Goal: Navigation & Orientation: Find specific page/section

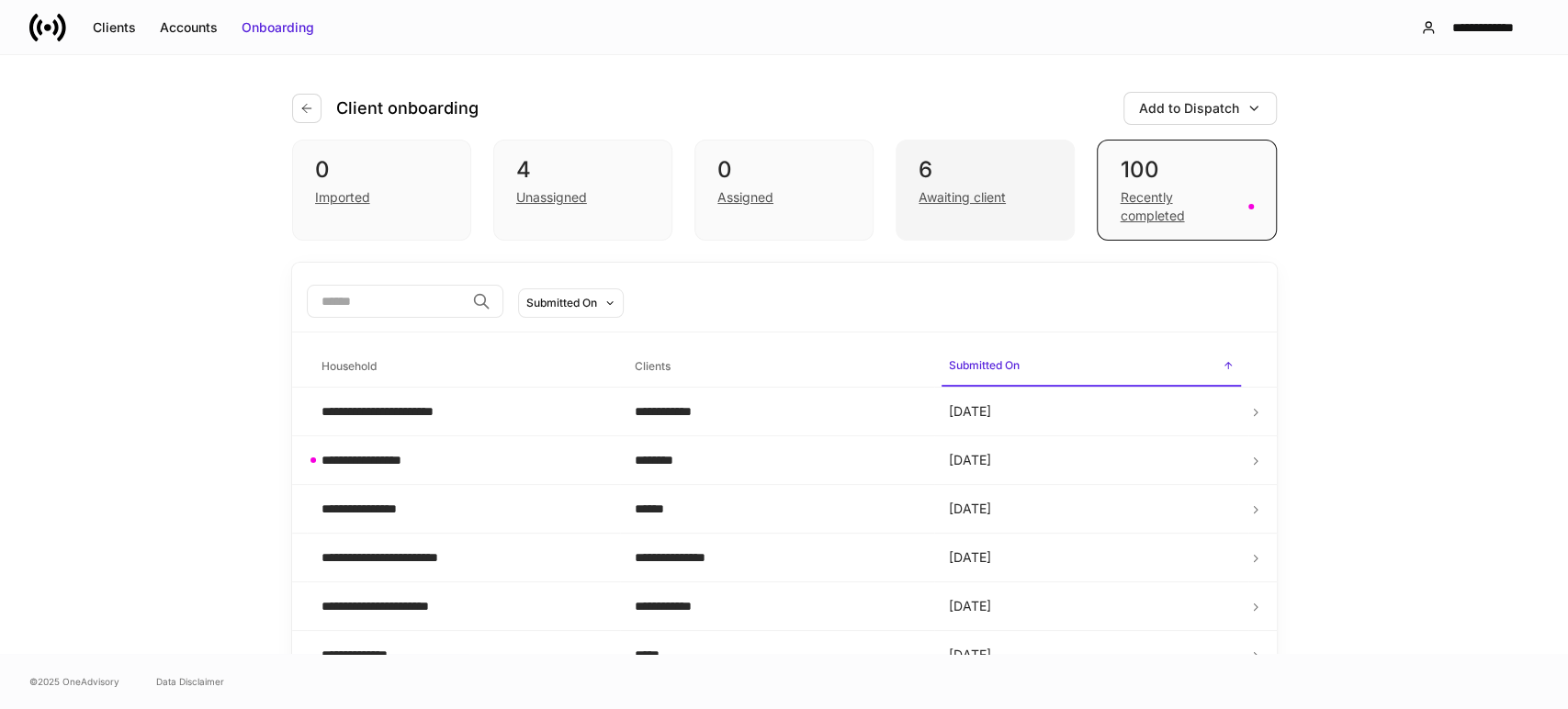
click at [994, 202] on div "Awaiting client" at bounding box center [962, 197] width 87 height 18
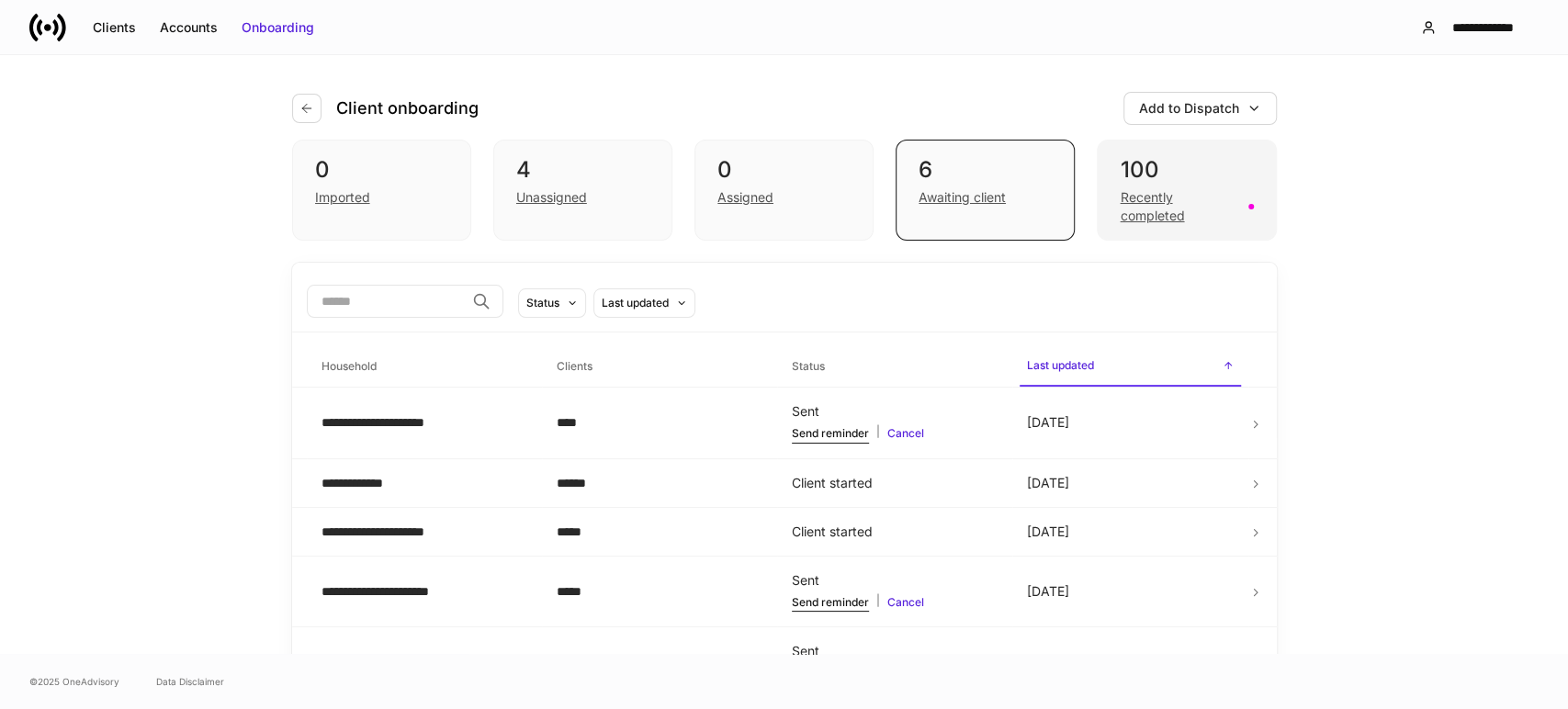
click at [1120, 213] on div "Recently completed" at bounding box center [1178, 207] width 117 height 36
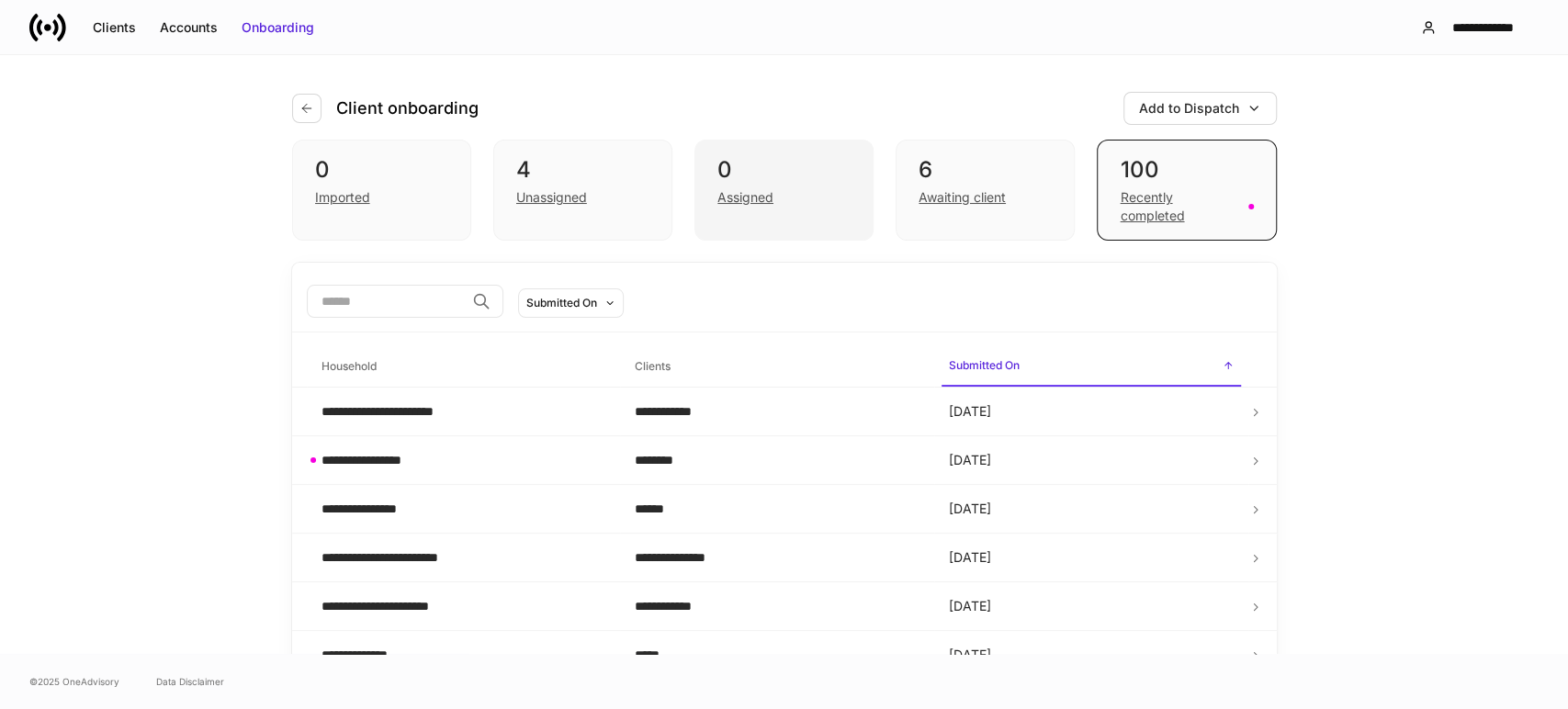
click at [751, 201] on div "Assigned" at bounding box center [745, 197] width 57 height 18
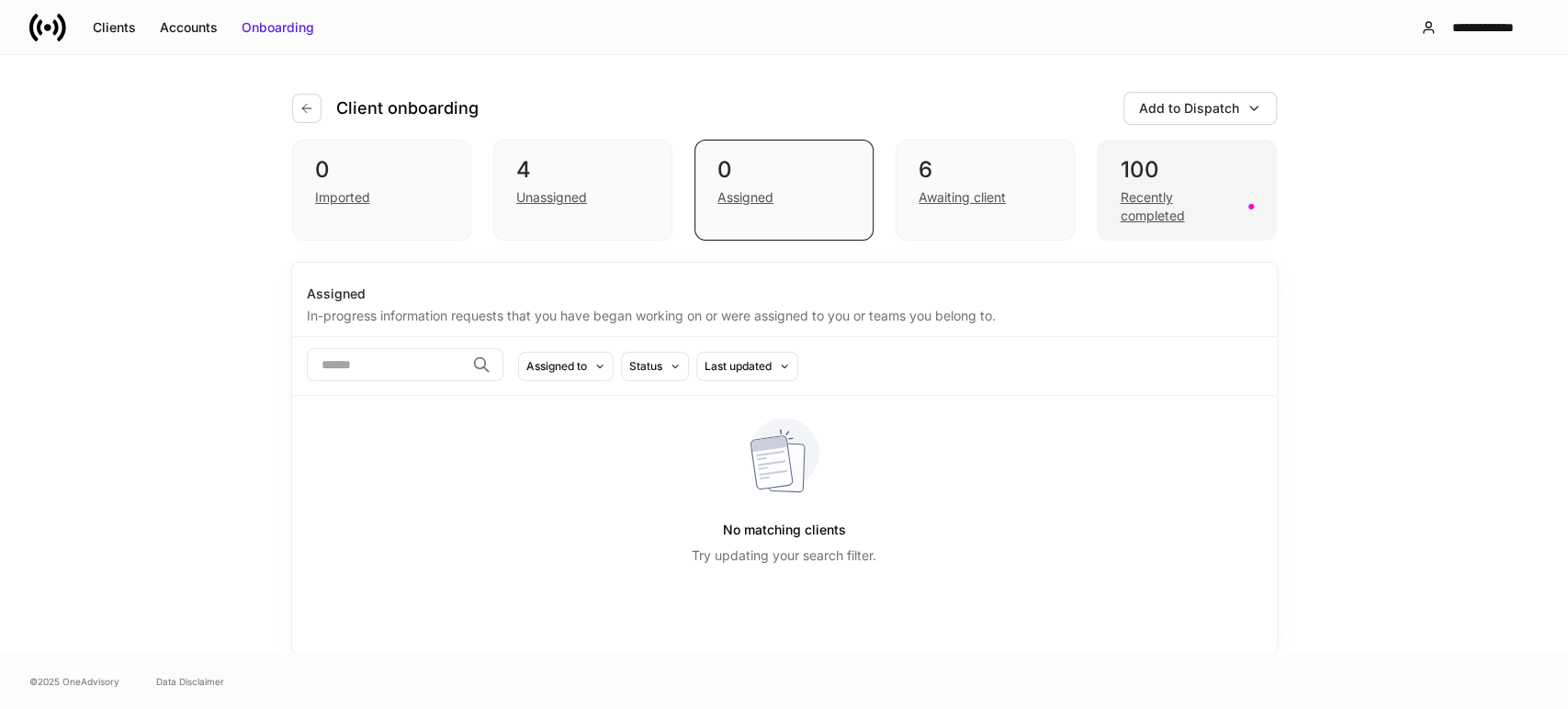
click at [1140, 212] on div "Recently completed" at bounding box center [1178, 207] width 117 height 36
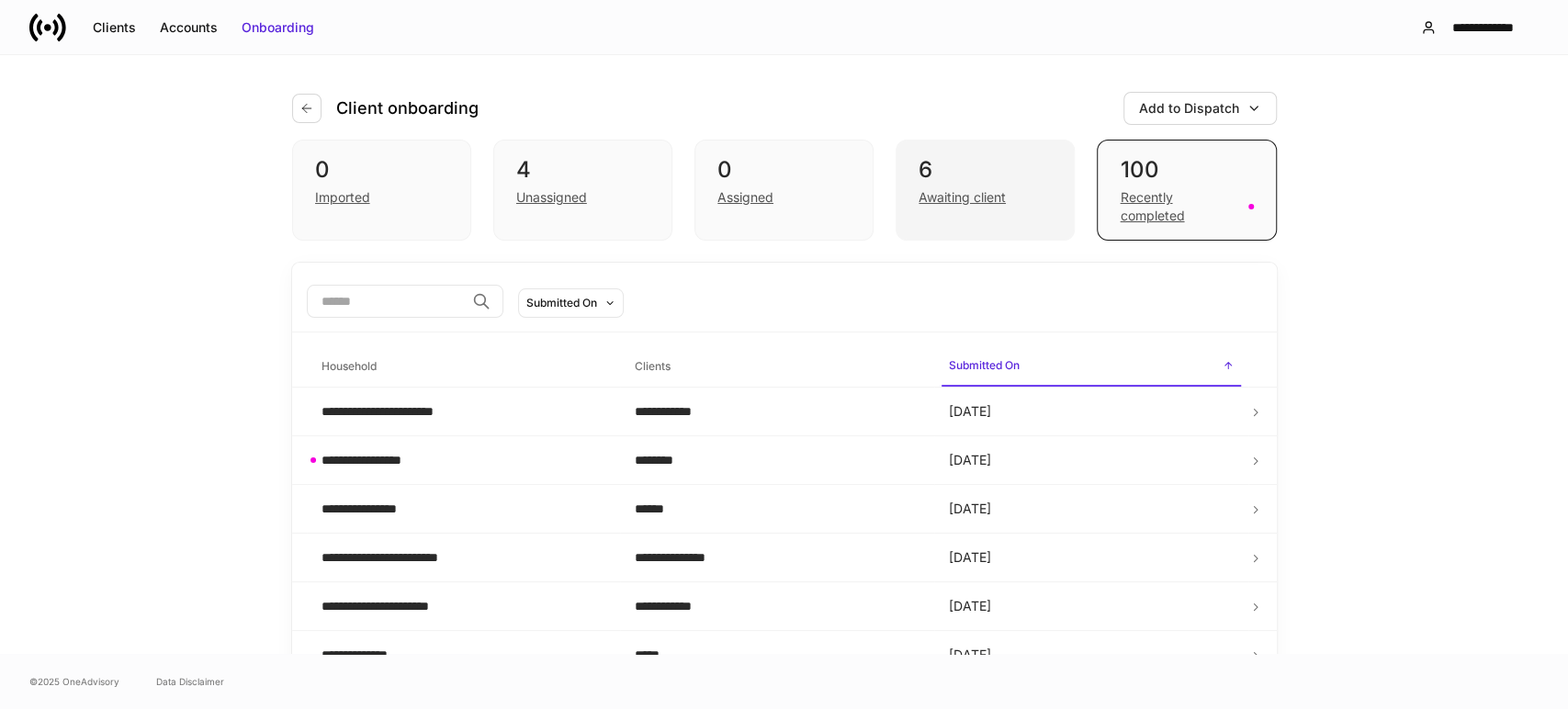
click at [938, 195] on div "Awaiting client" at bounding box center [962, 197] width 87 height 18
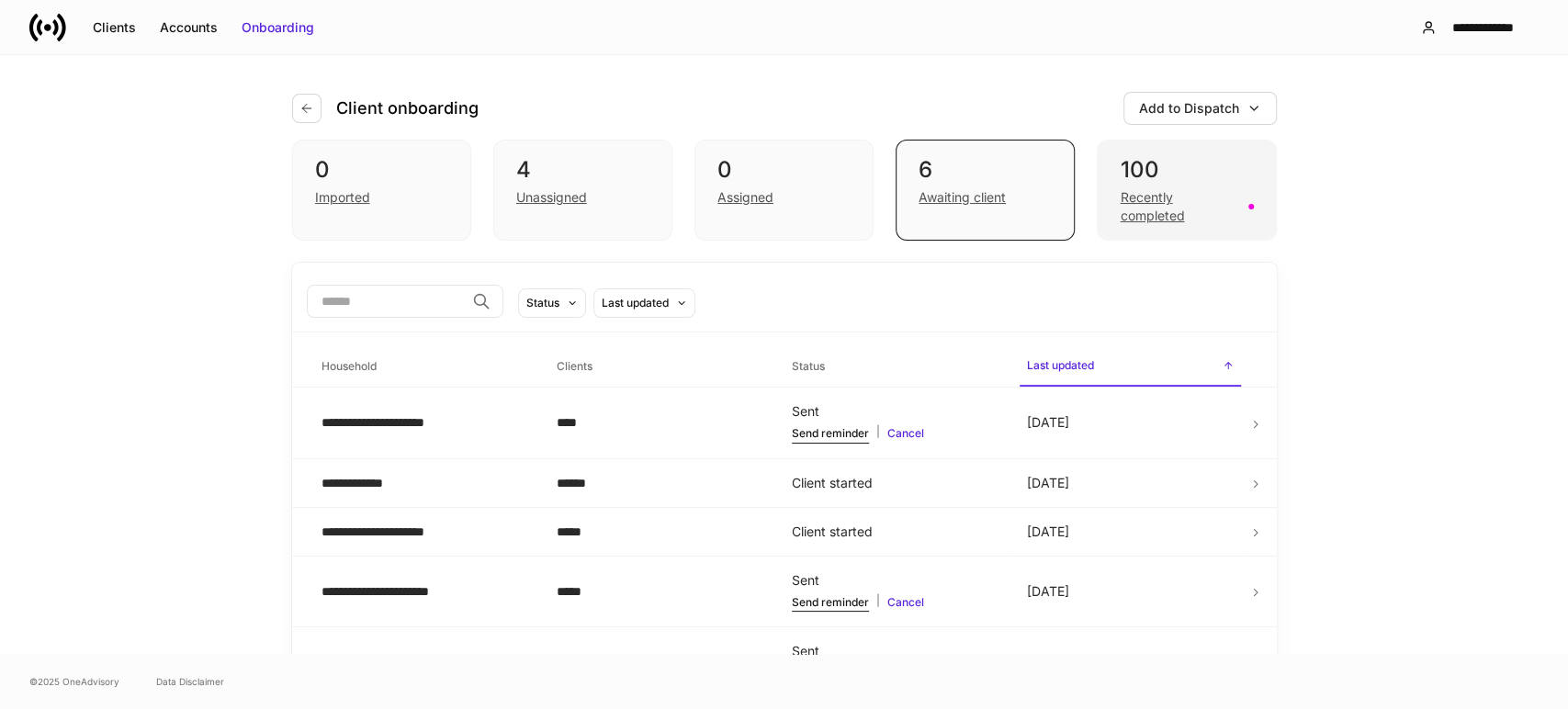
click at [1125, 211] on div "Recently completed" at bounding box center [1178, 207] width 117 height 36
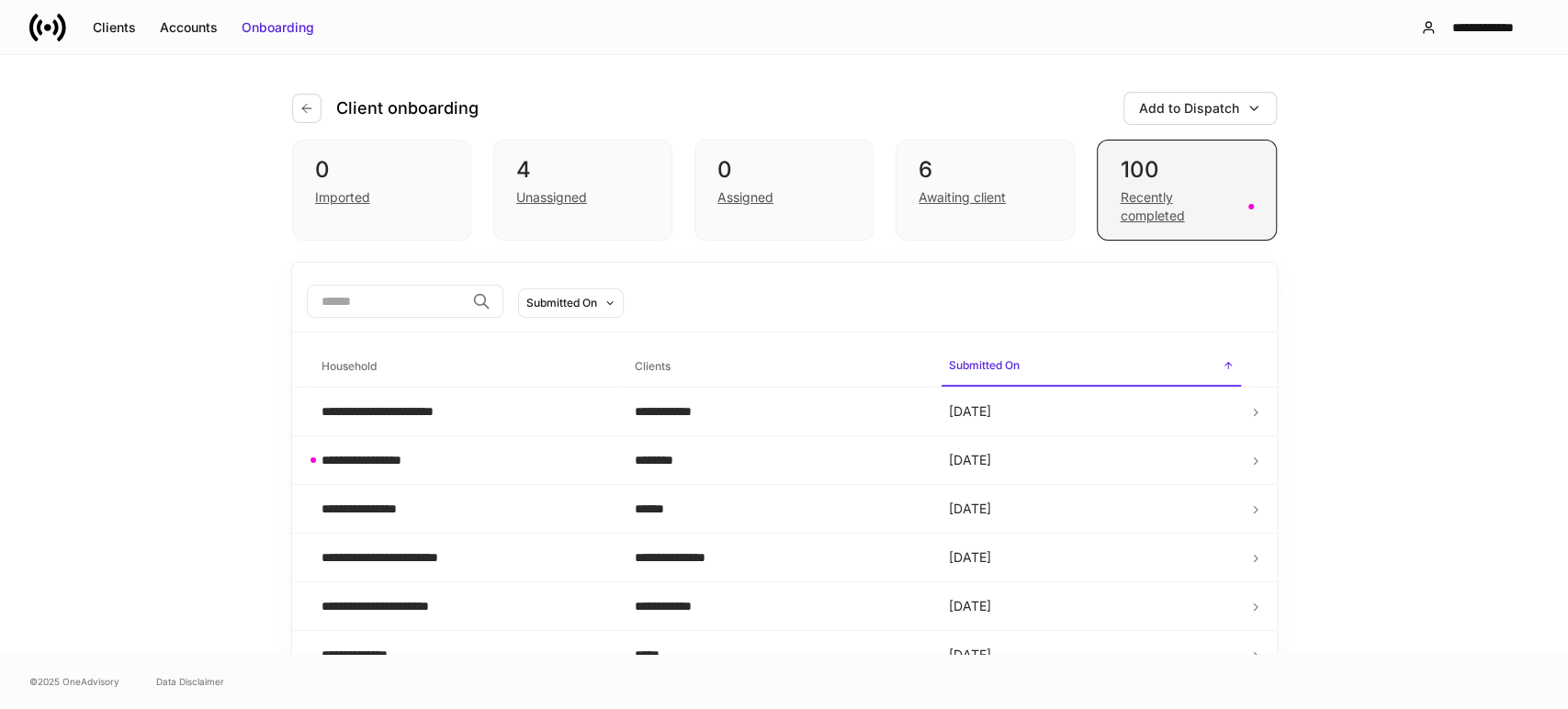
click at [1123, 194] on div "Recently completed" at bounding box center [1178, 207] width 117 height 36
click at [41, 306] on div "**********" at bounding box center [784, 354] width 1568 height 599
click at [1138, 204] on div "Recently completed" at bounding box center [1178, 207] width 117 height 36
click at [739, 201] on div "Assigned" at bounding box center [745, 197] width 57 height 18
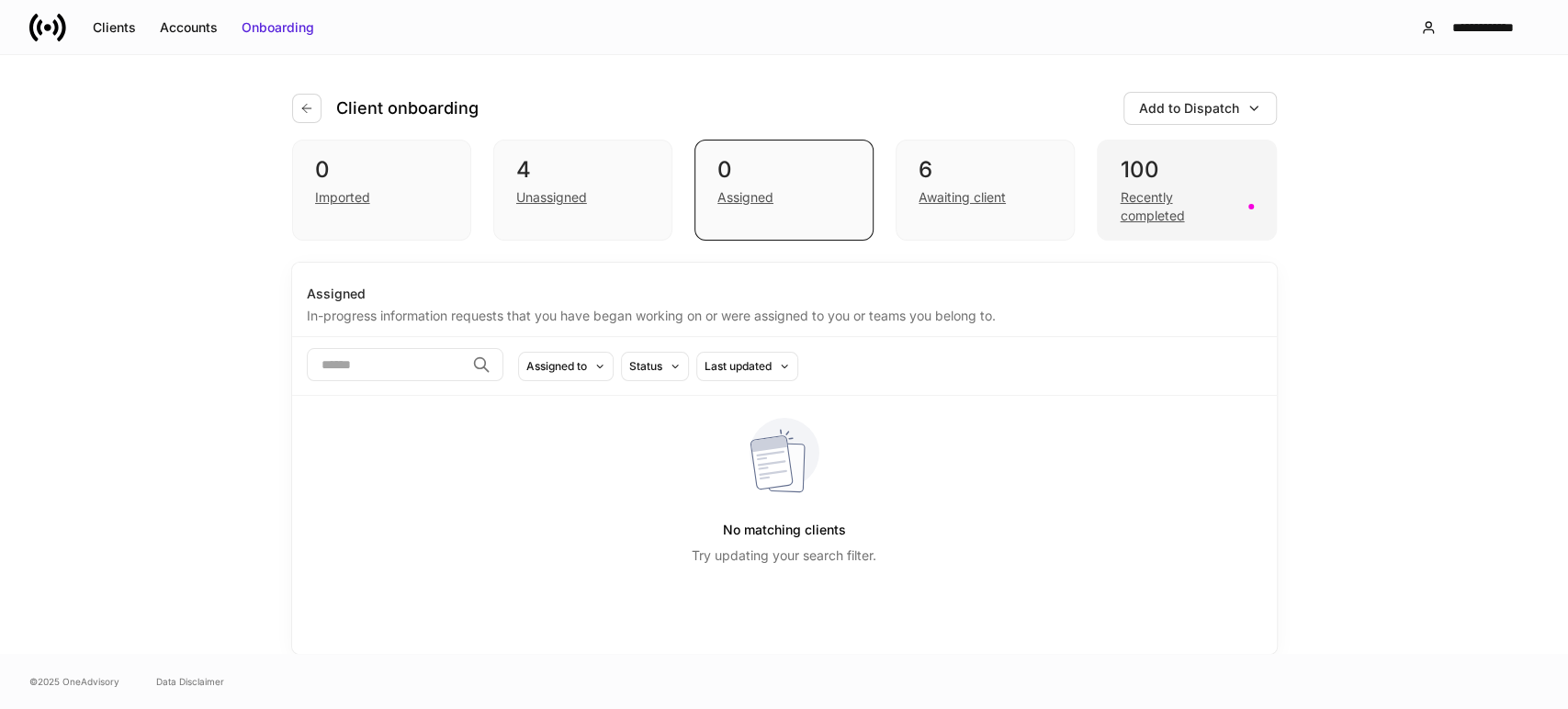
click at [1149, 204] on div "Recently completed" at bounding box center [1178, 207] width 117 height 36
